Goal: Task Accomplishment & Management: Use online tool/utility

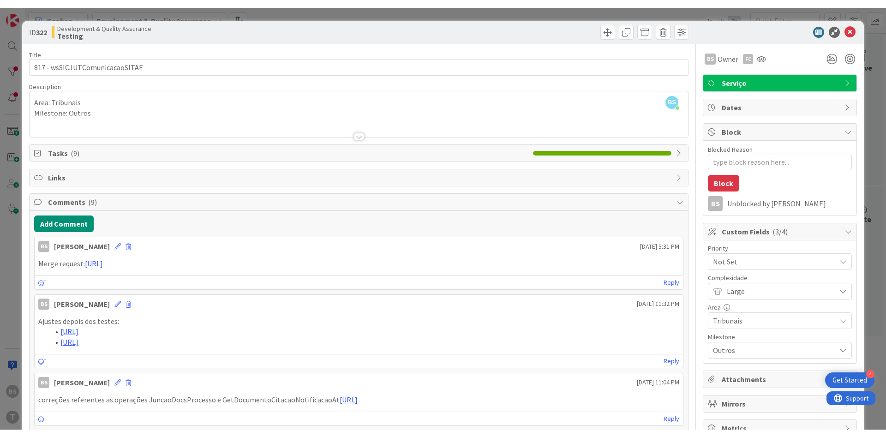
scroll to position [111, 0]
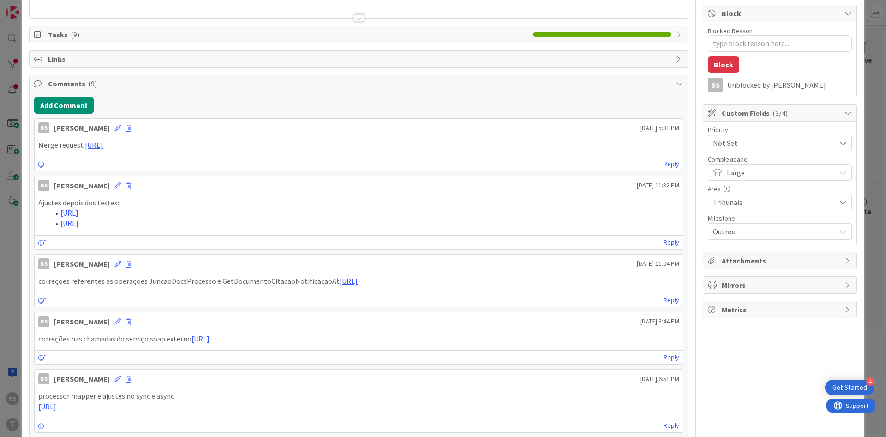
click at [4, 329] on div "ID 322 Development & Quality Assurance Testing Title 30 / 128 817 - wsSICJUTCom…" at bounding box center [443, 218] width 886 height 437
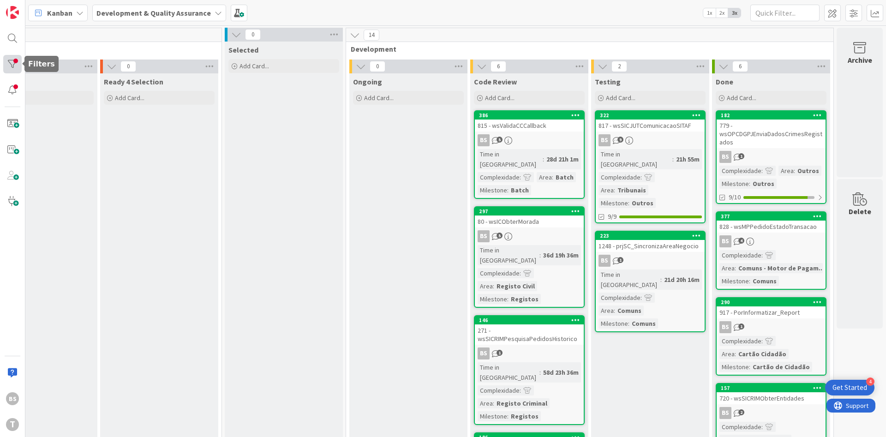
click at [16, 69] on div at bounding box center [12, 64] width 18 height 18
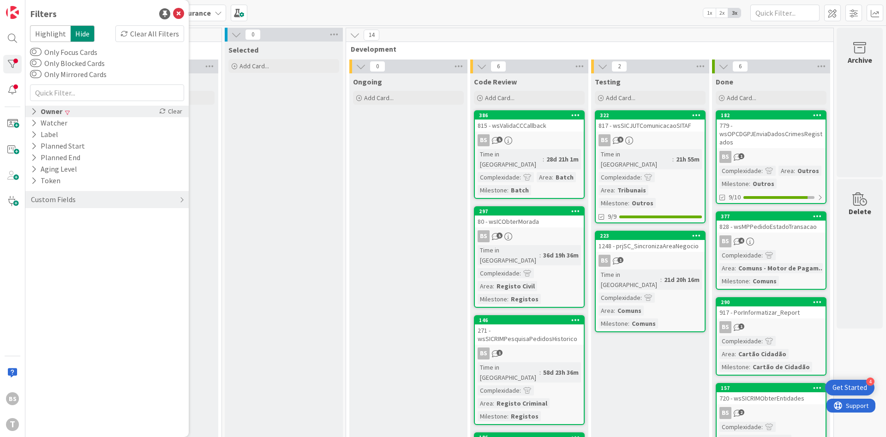
click at [47, 116] on div "Owner" at bounding box center [46, 112] width 33 height 12
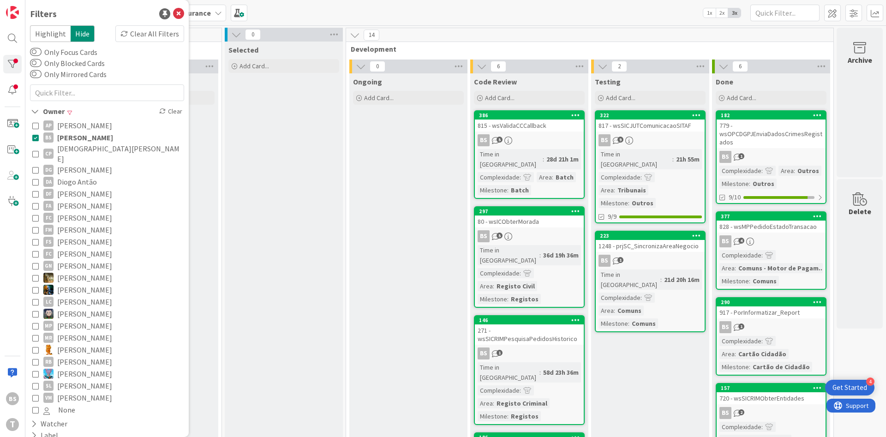
click at [31, 137] on div "AP [PERSON_NAME] [PERSON_NAME] [PERSON_NAME] [PERSON_NAME] [PERSON_NAME] [PERSO…" at bounding box center [107, 267] width 154 height 301
click at [39, 143] on button "BS [PERSON_NAME]" at bounding box center [107, 138] width 150 height 12
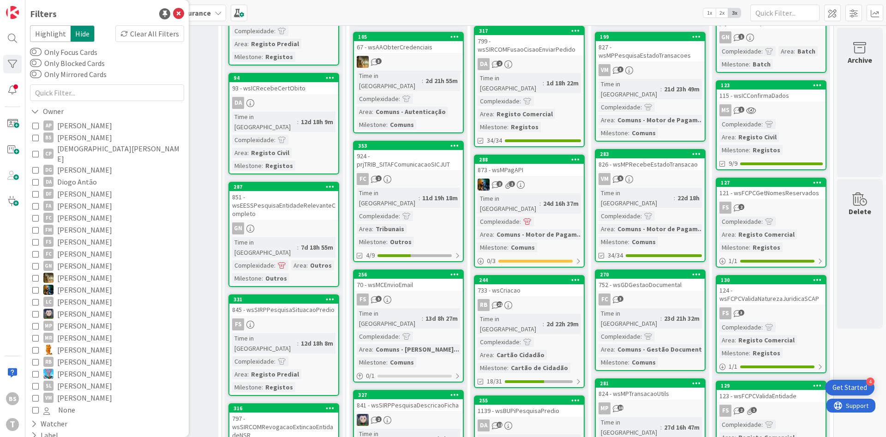
scroll to position [814, 174]
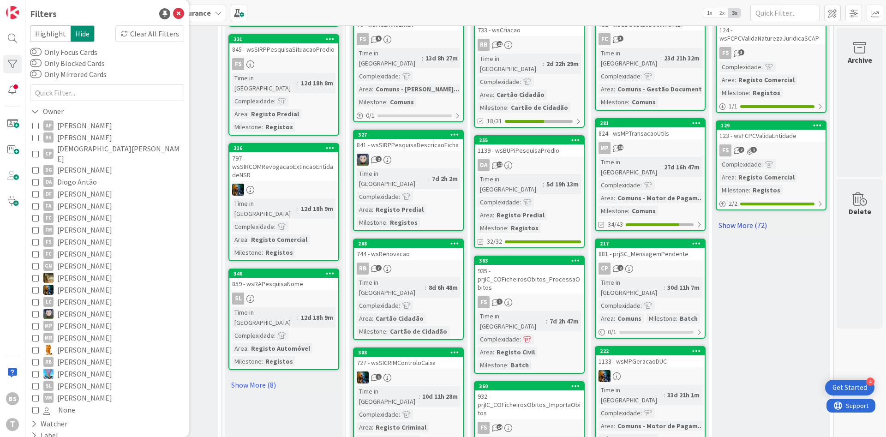
click at [736, 218] on link "Show More (72)" at bounding box center [771, 225] width 111 height 15
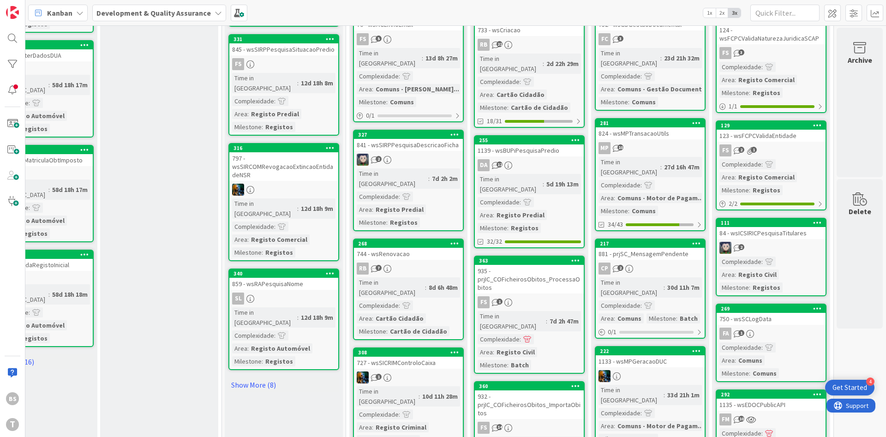
click at [808, 144] on div "FS 2 1" at bounding box center [771, 150] width 109 height 12
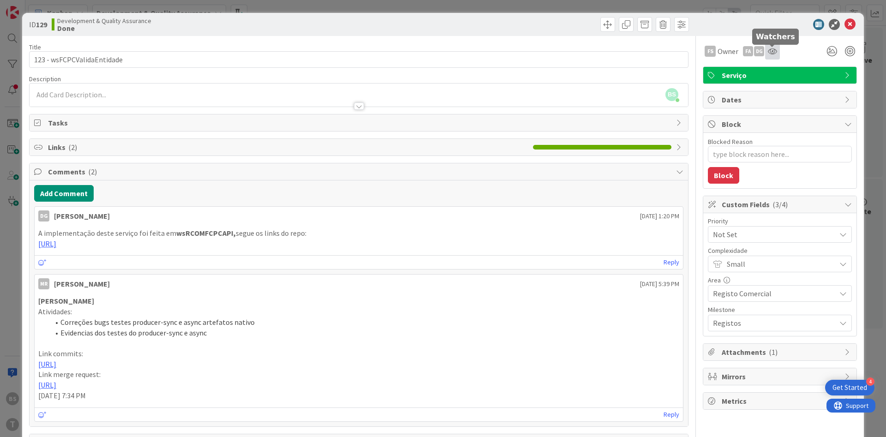
click at [771, 52] on icon at bounding box center [772, 51] width 9 height 7
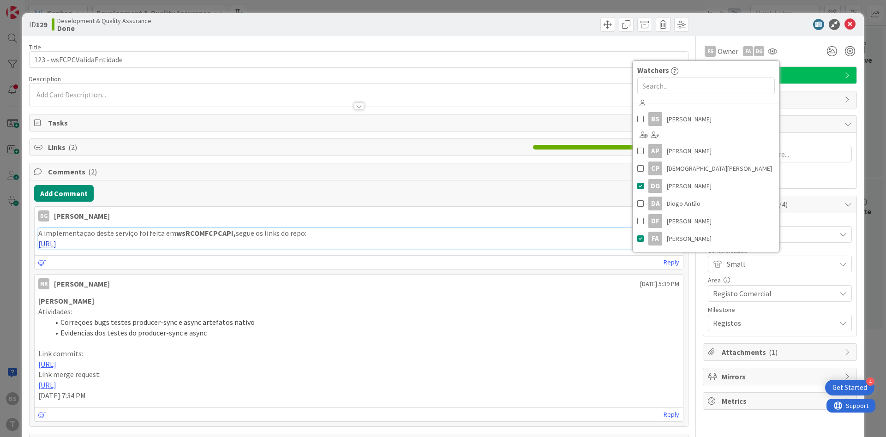
click at [56, 244] on link "[URL]" at bounding box center [47, 243] width 18 height 9
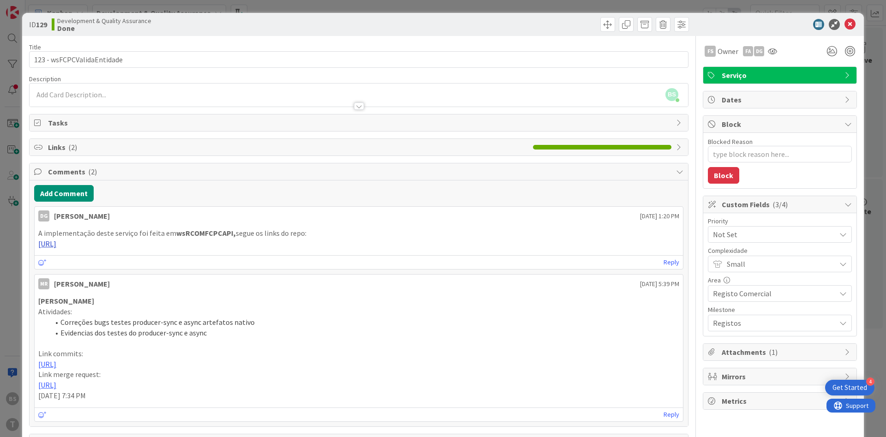
type textarea "x"
